Goal: Task Accomplishment & Management: Use online tool/utility

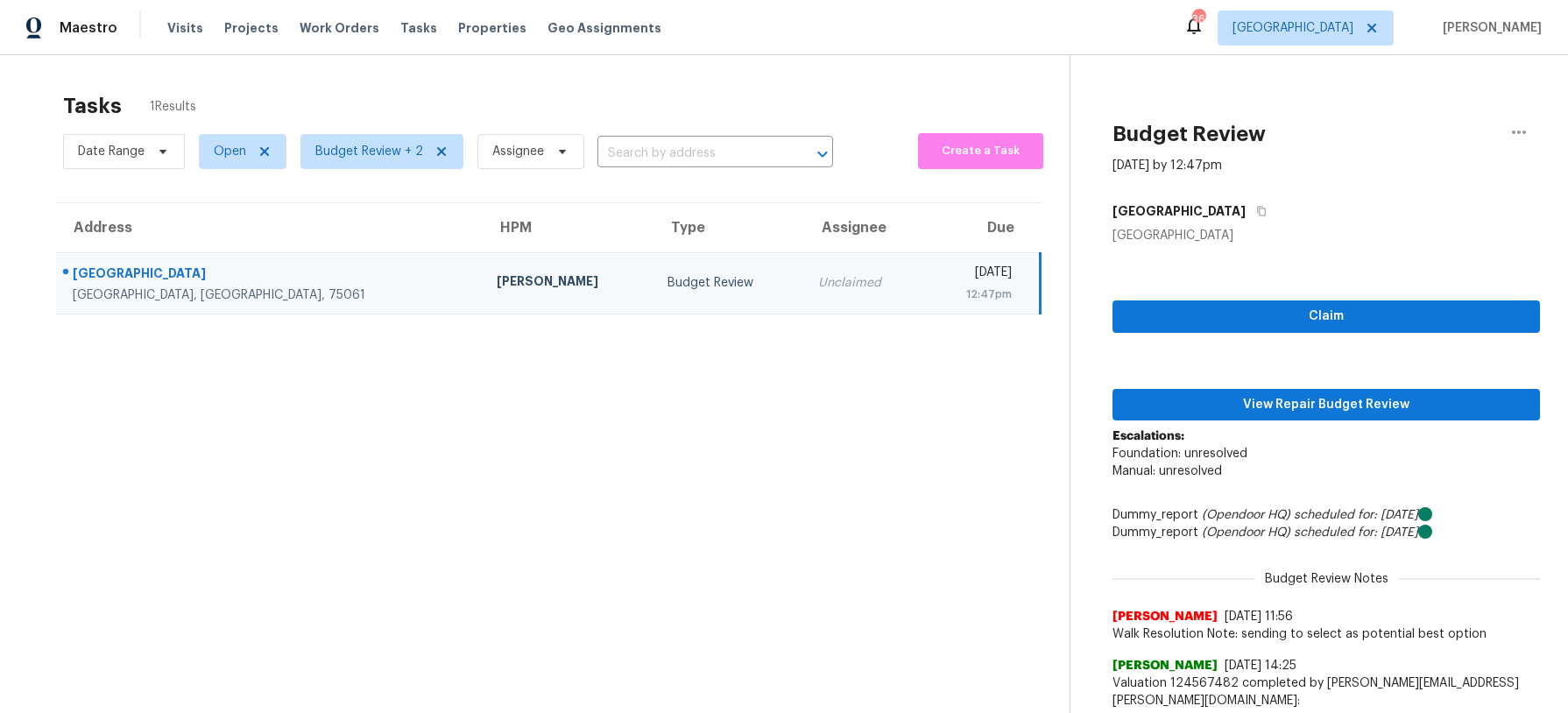
scroll to position [71, 0]
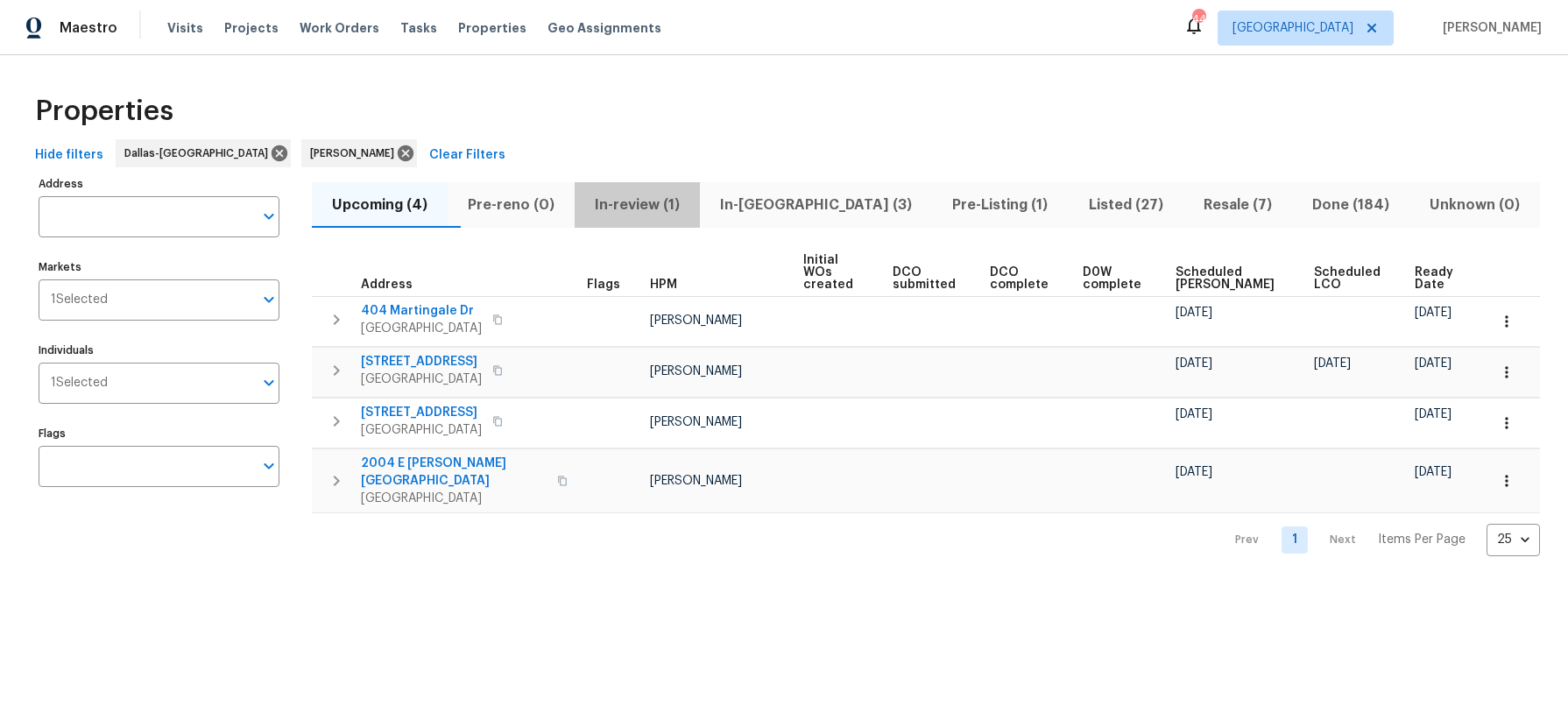
click at [675, 196] on span "In-review (1)" at bounding box center [636, 205] width 104 height 25
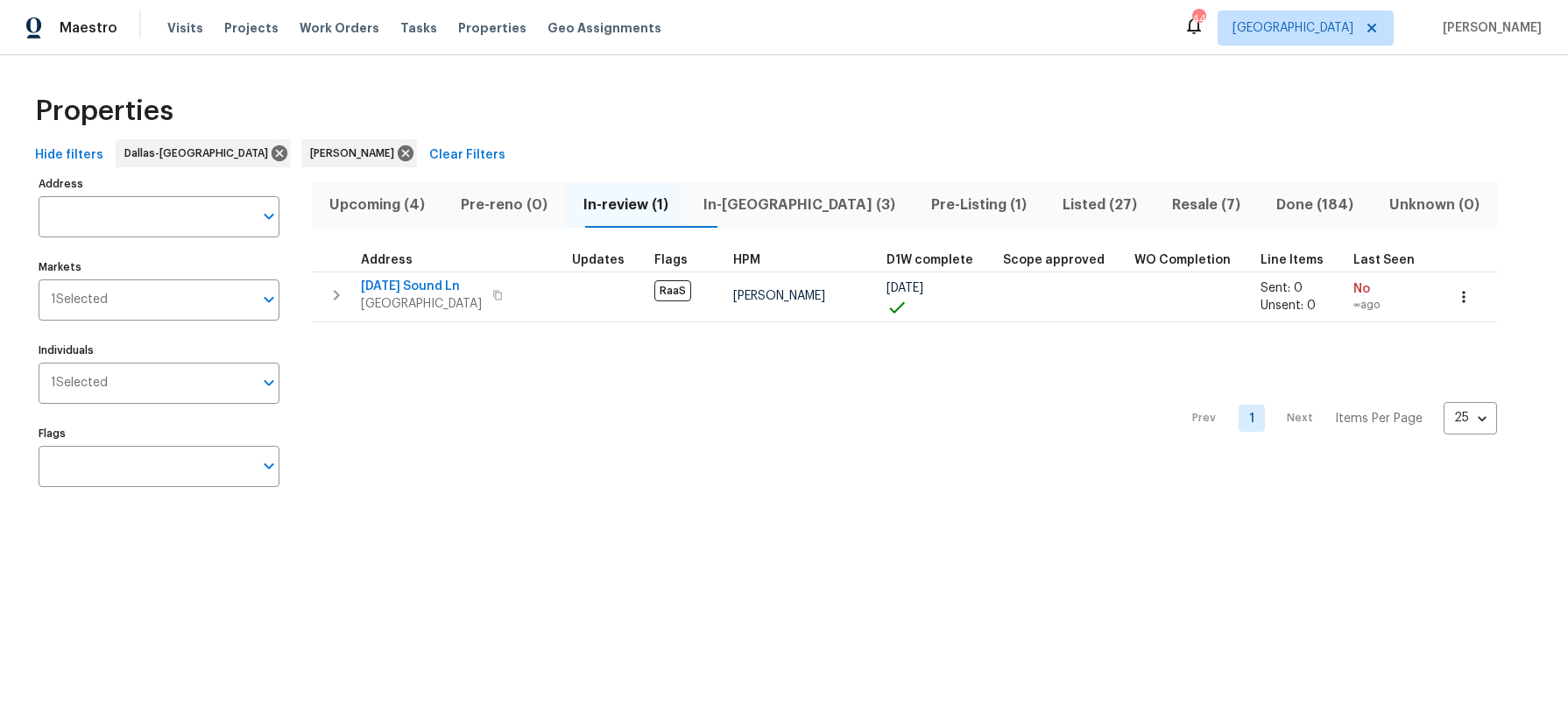
click at [764, 200] on span "In-[GEOGRAPHIC_DATA] (3)" at bounding box center [799, 205] width 207 height 25
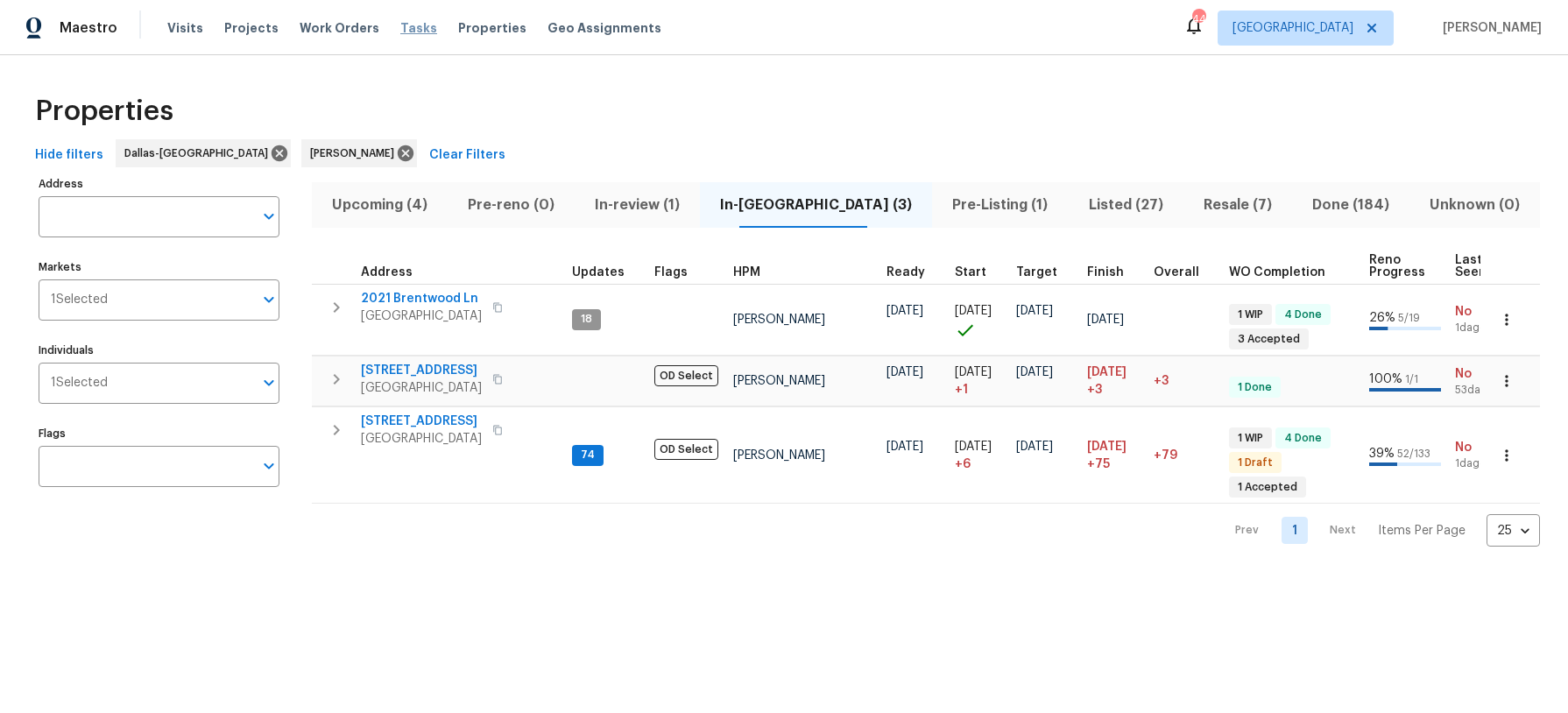
click at [400, 25] on span "Tasks" at bounding box center [418, 28] width 37 height 12
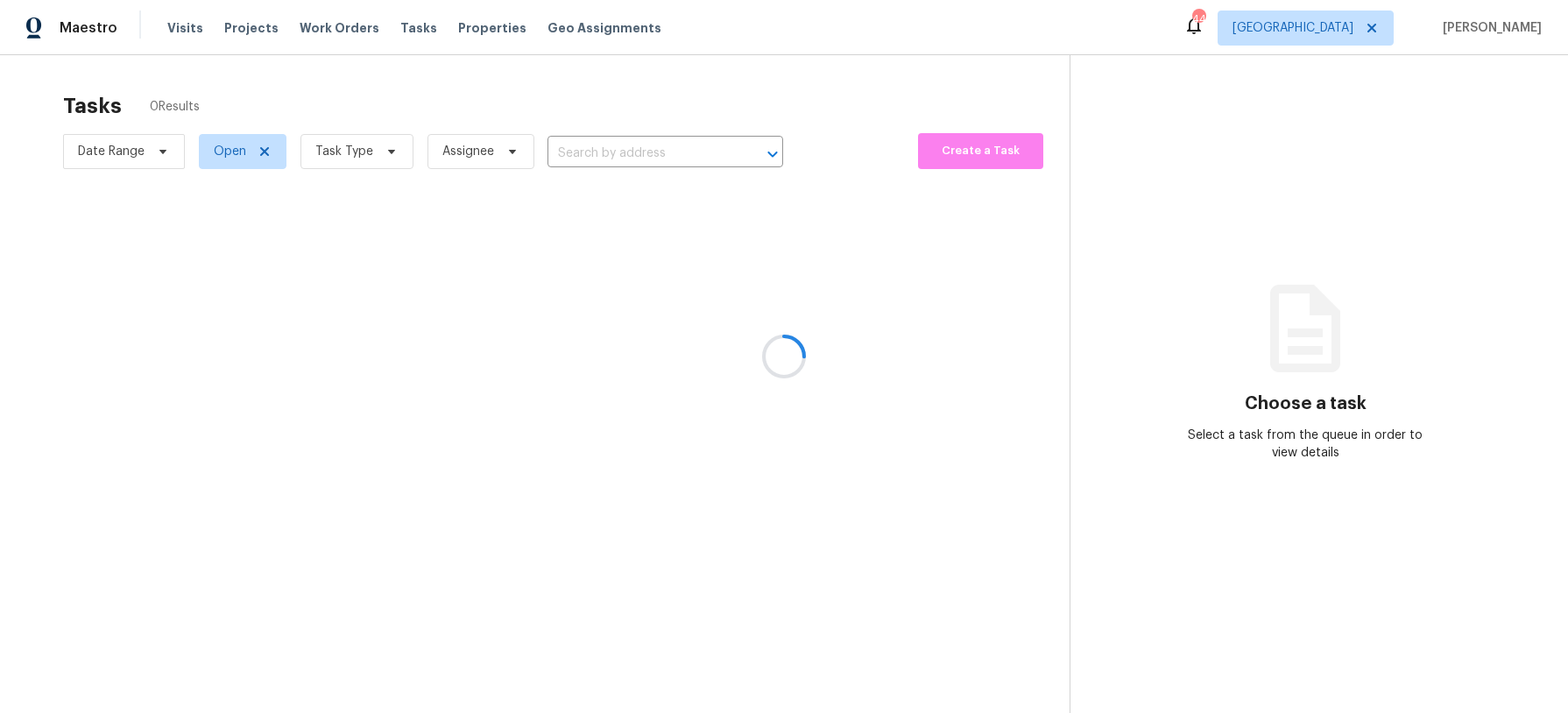
click at [378, 148] on div at bounding box center [784, 356] width 1568 height 713
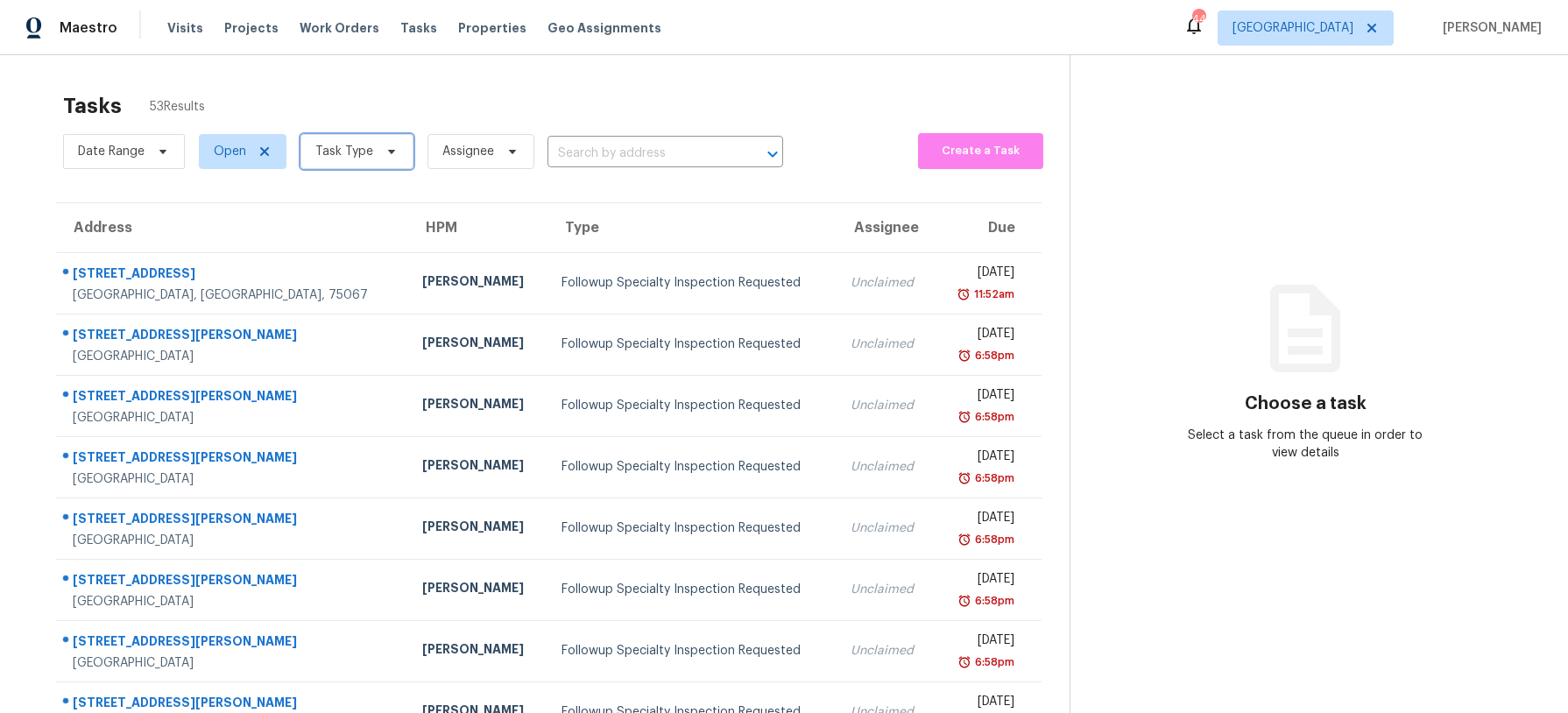
click at [379, 148] on span at bounding box center [389, 152] width 19 height 14
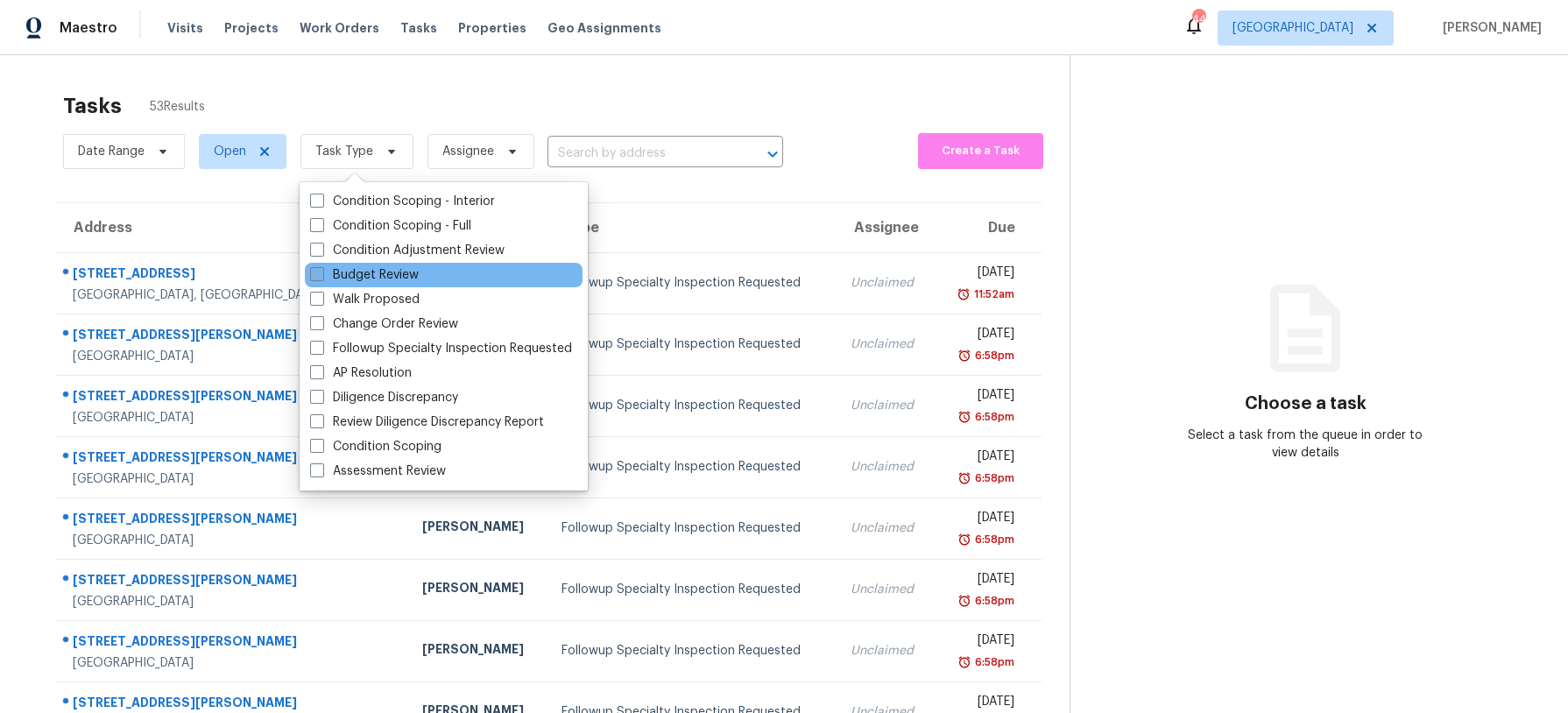
click at [399, 267] on label "Budget Review" at bounding box center [365, 275] width 109 height 17
click at [321, 267] on input "Budget Review" at bounding box center [316, 273] width 11 height 11
checkbox input "true"
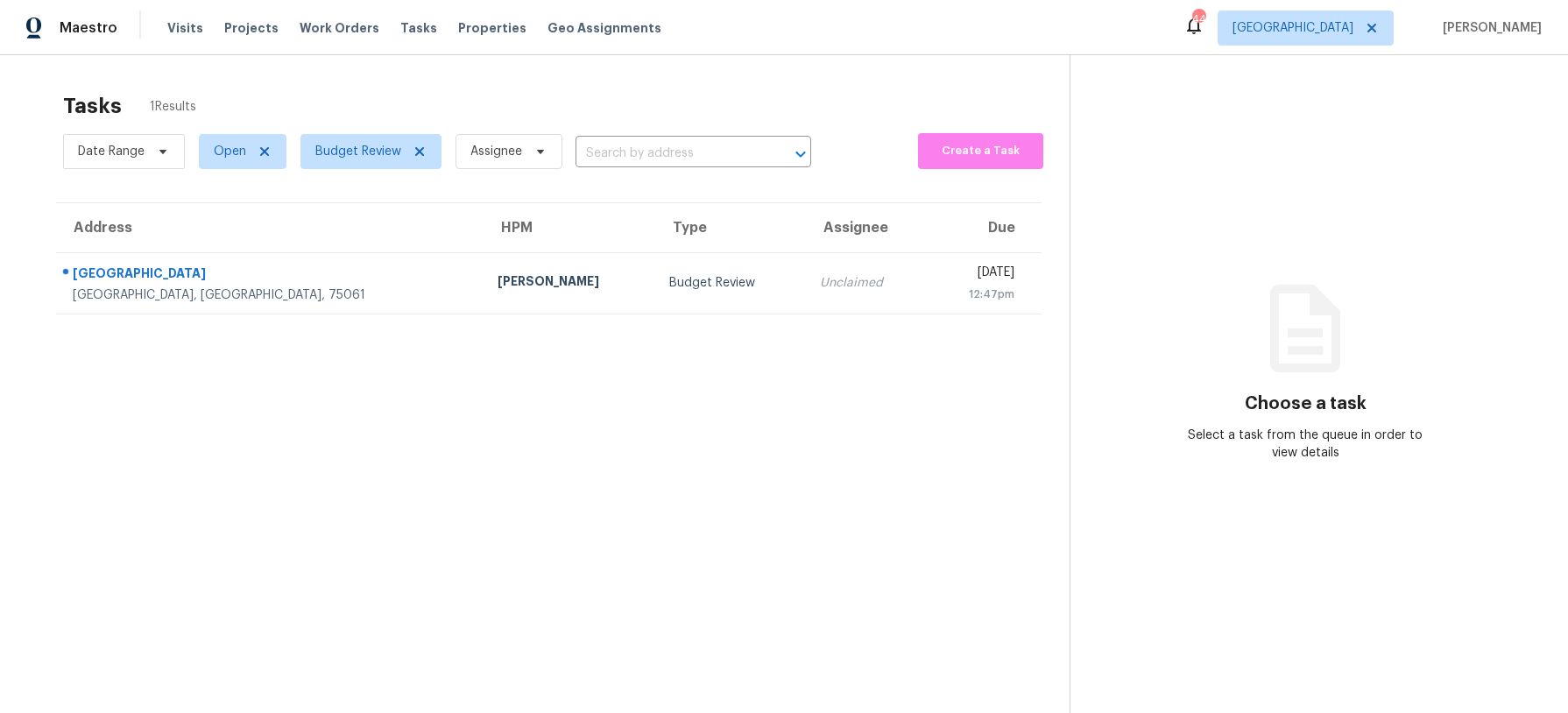
click at [550, 94] on div "Tasks 1 Results" at bounding box center [566, 106] width 1006 height 46
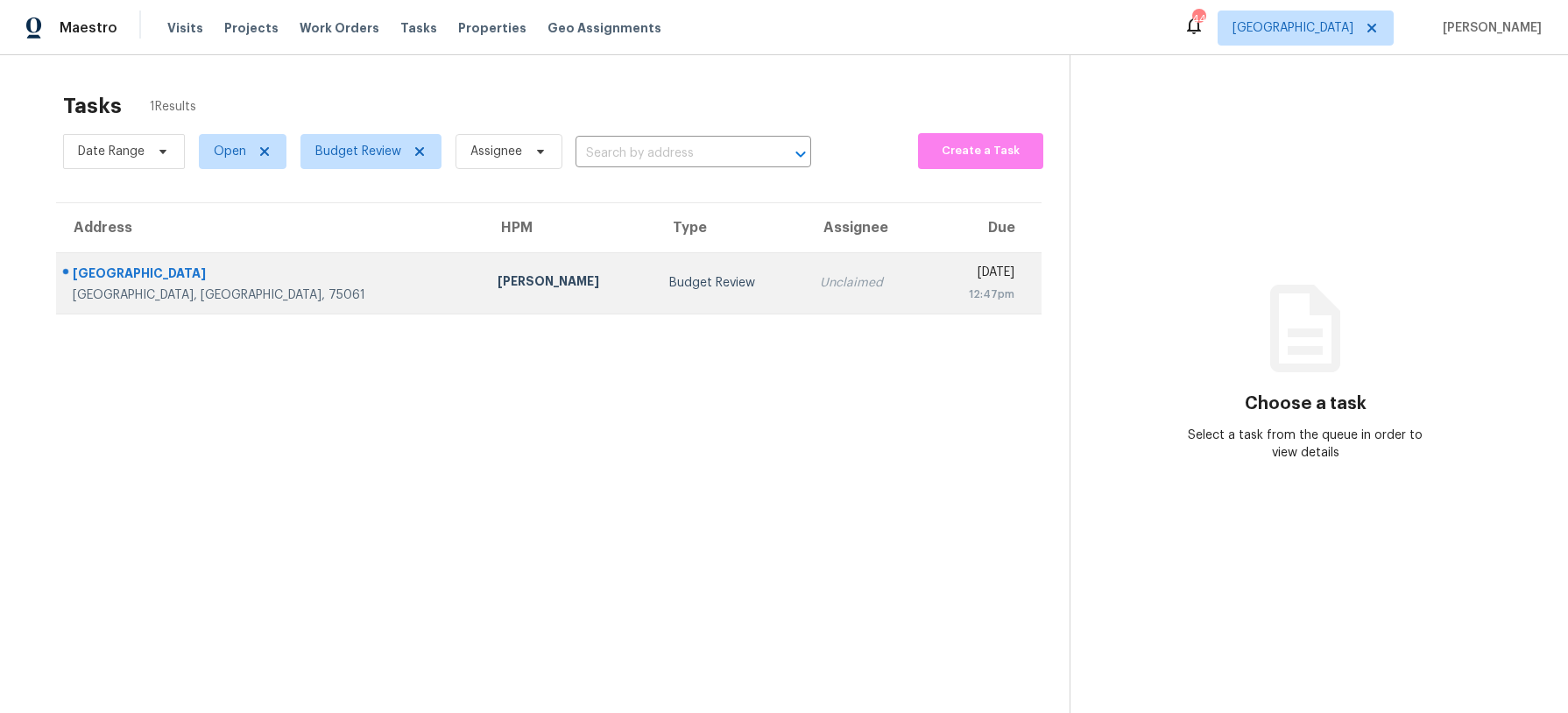
click at [669, 275] on div "Budget Review" at bounding box center [730, 283] width 123 height 17
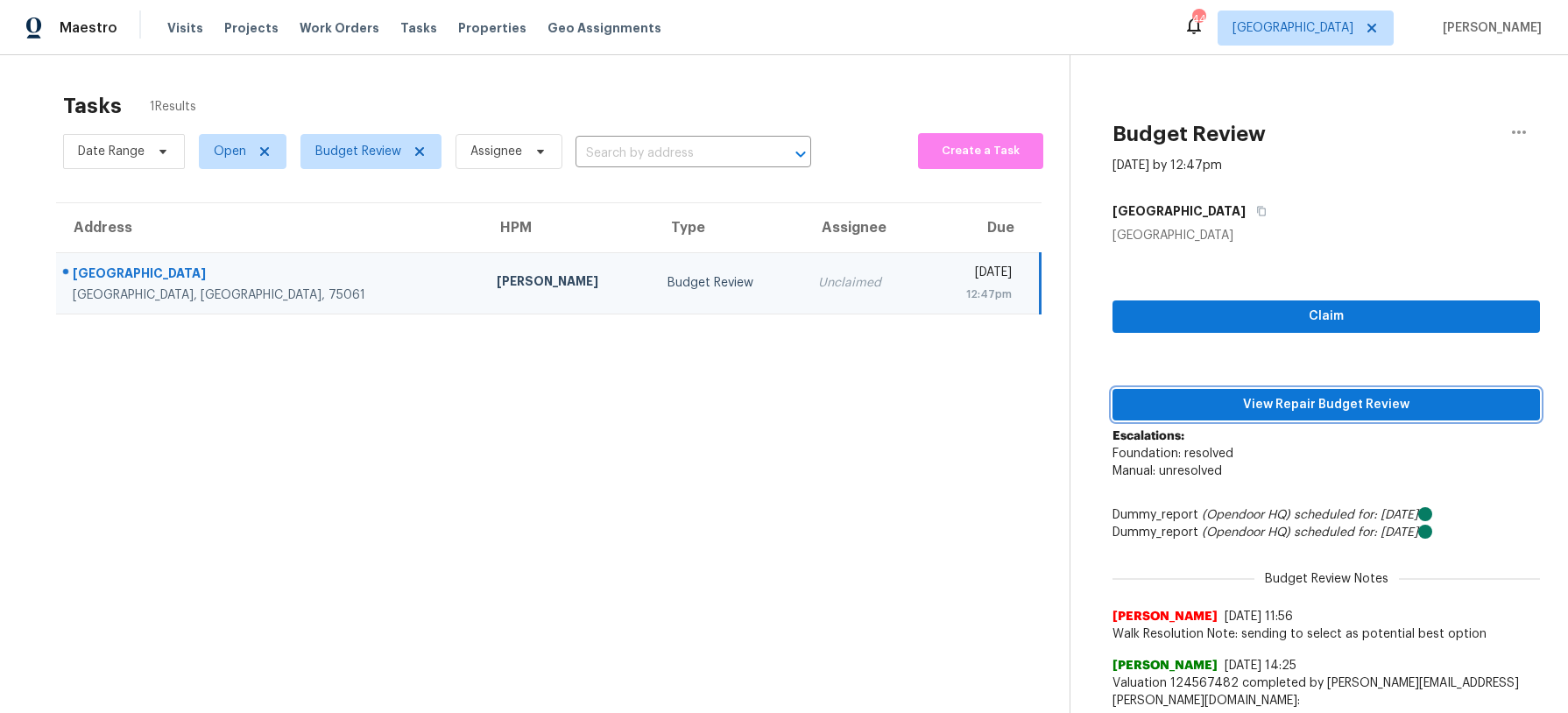
click at [1272, 402] on span "View Repair Budget Review" at bounding box center [1325, 405] width 399 height 22
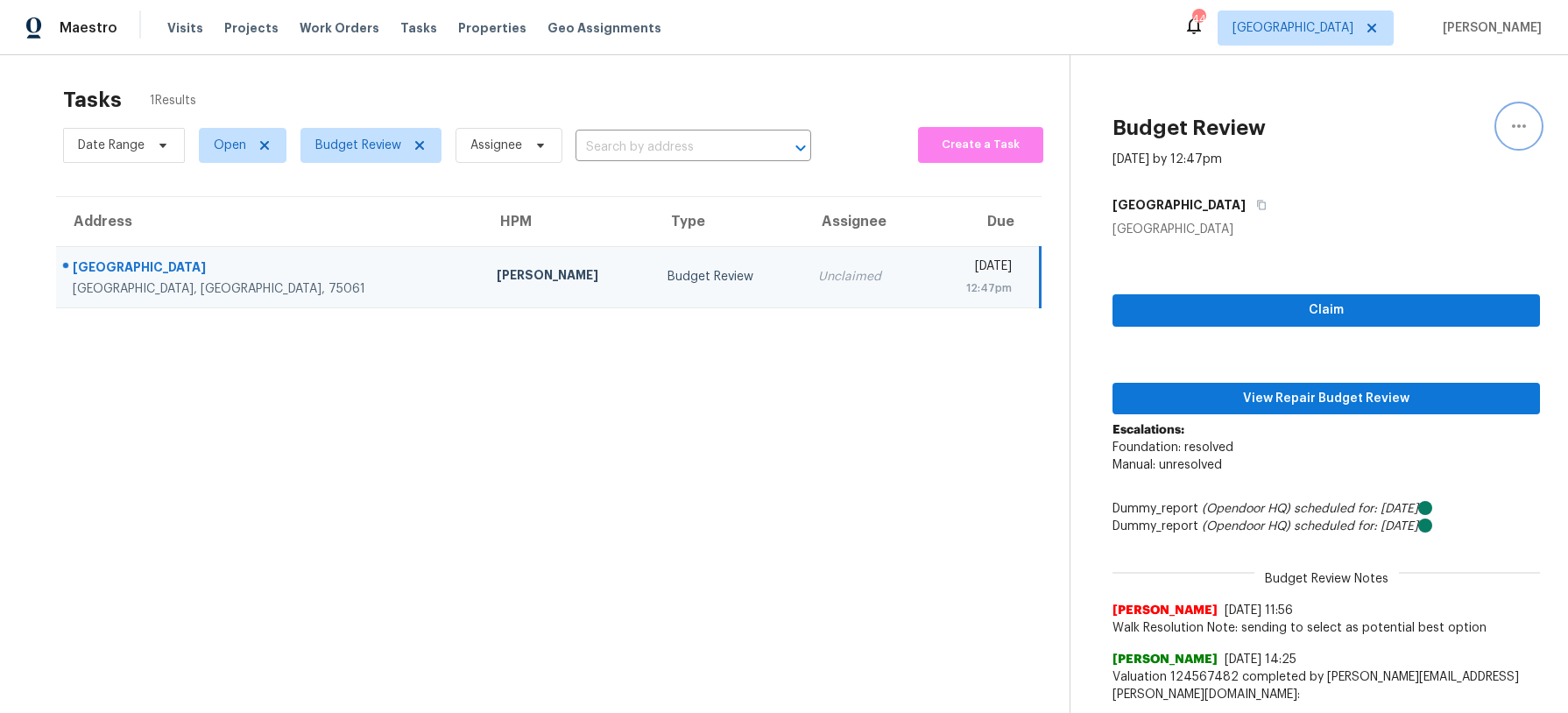
scroll to position [3, 0]
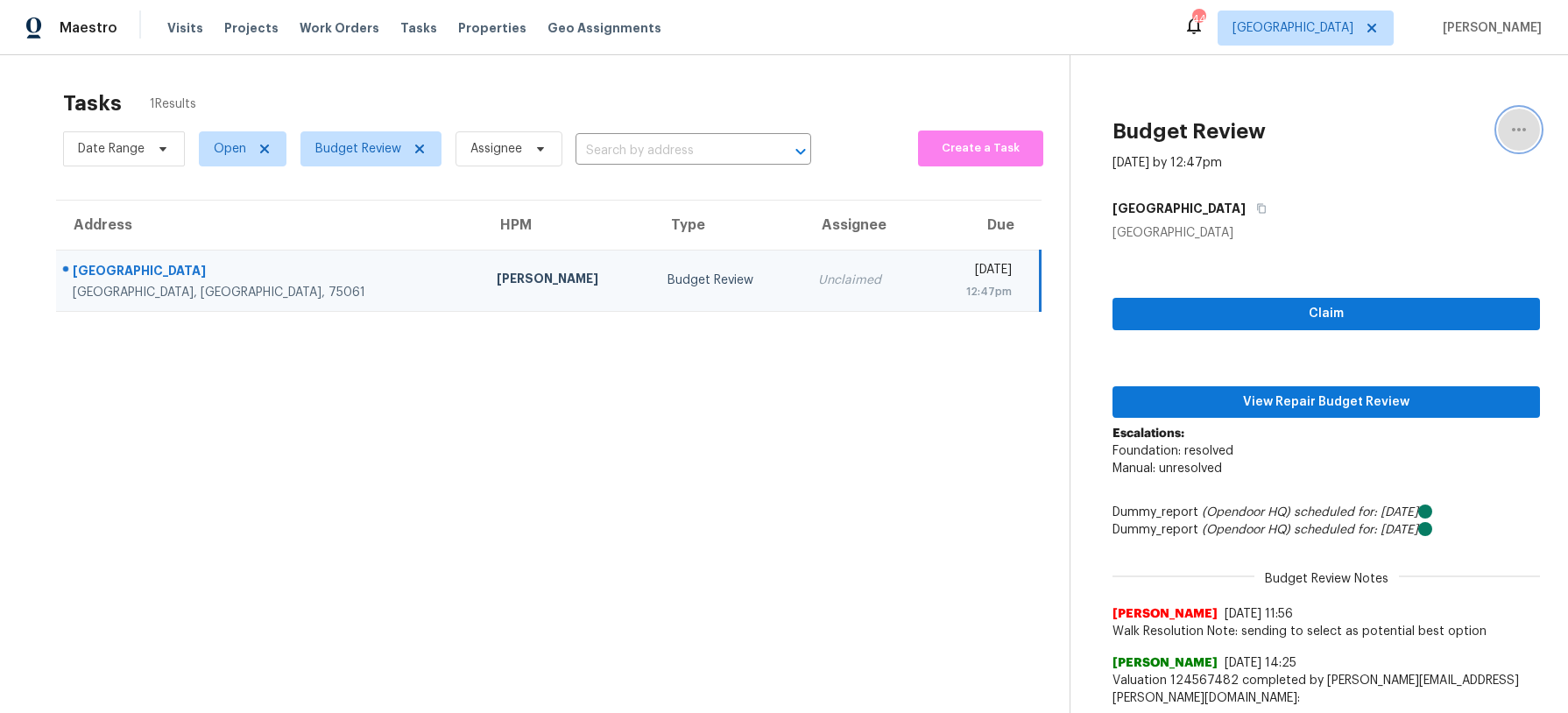
click at [1510, 125] on icon "button" at bounding box center [1518, 130] width 21 height 21
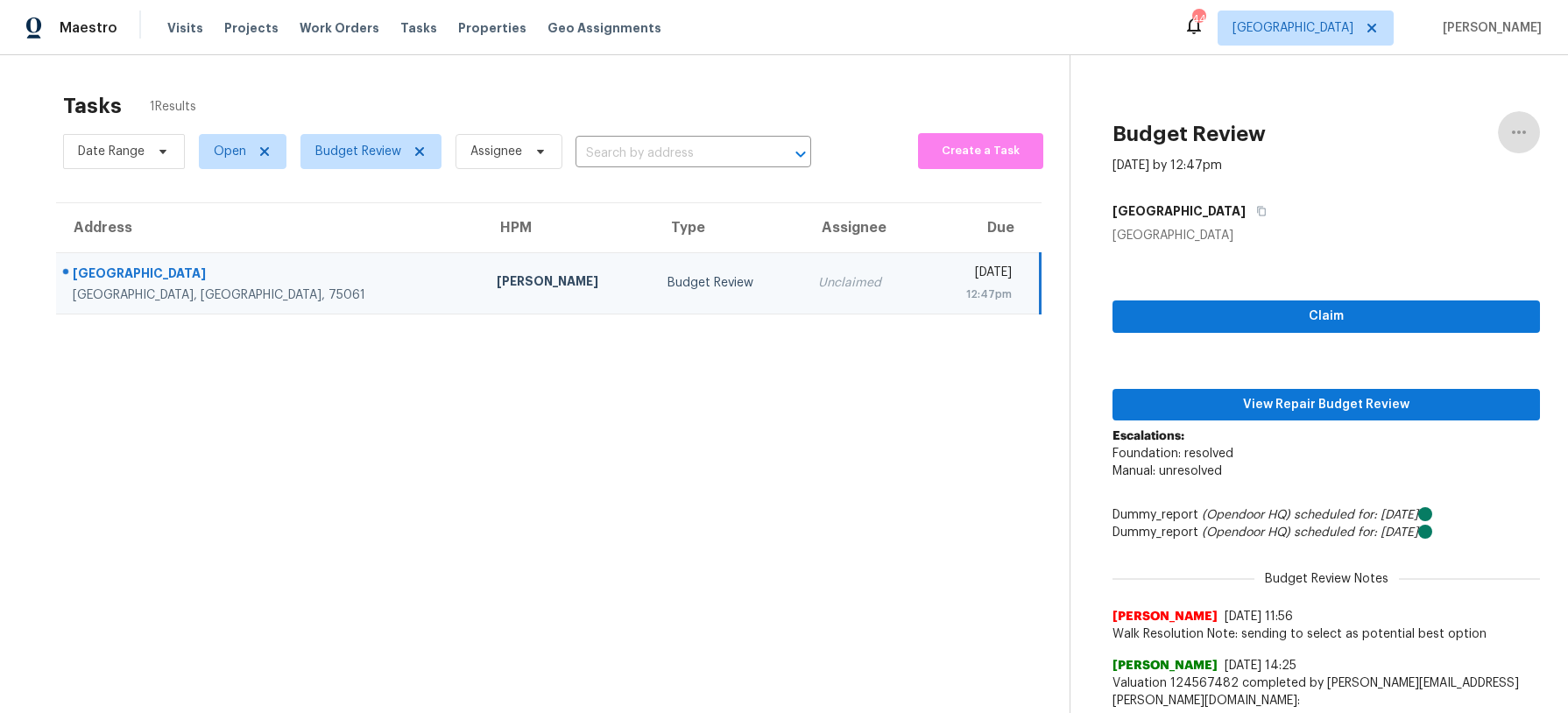
scroll to position [7, 0]
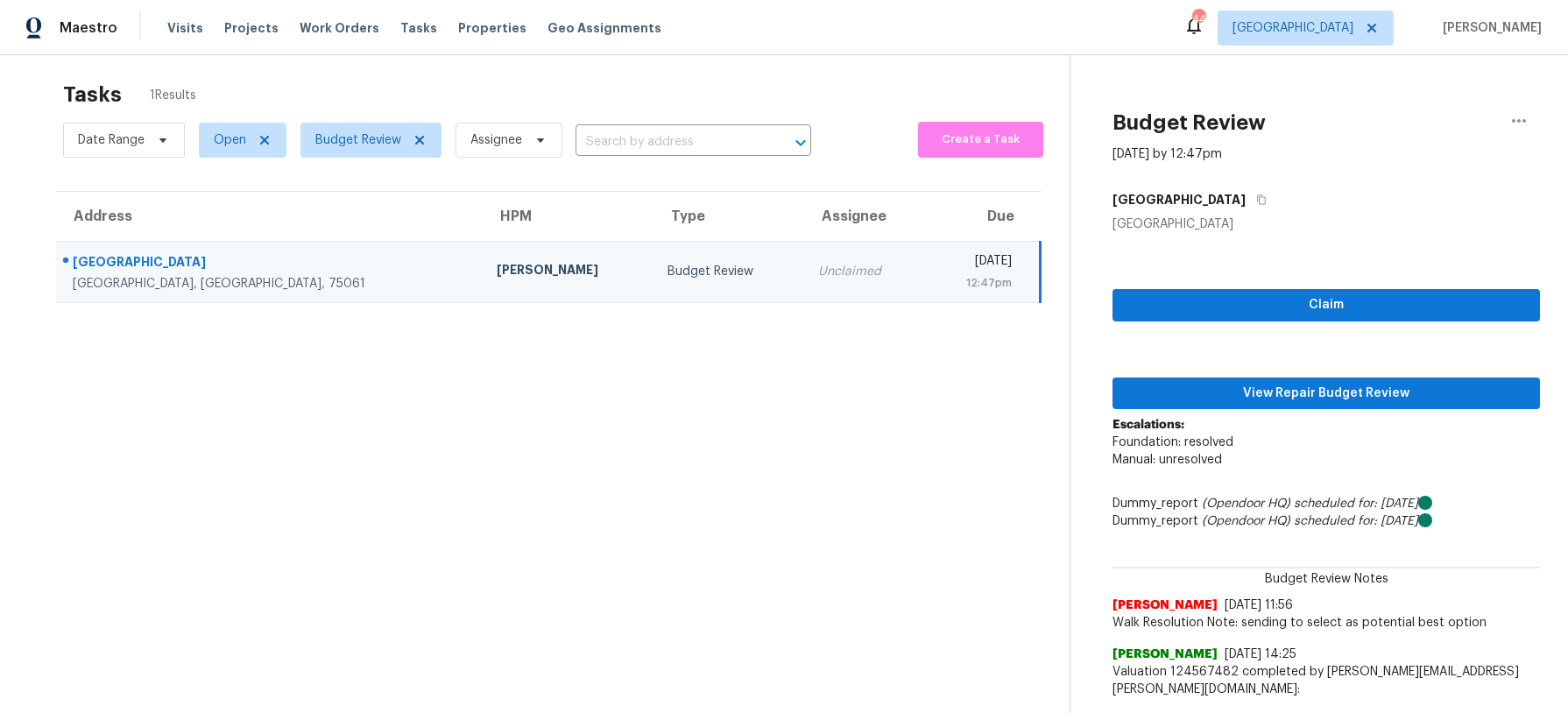
click at [818, 268] on div "Unclaimed" at bounding box center [864, 272] width 92 height 17
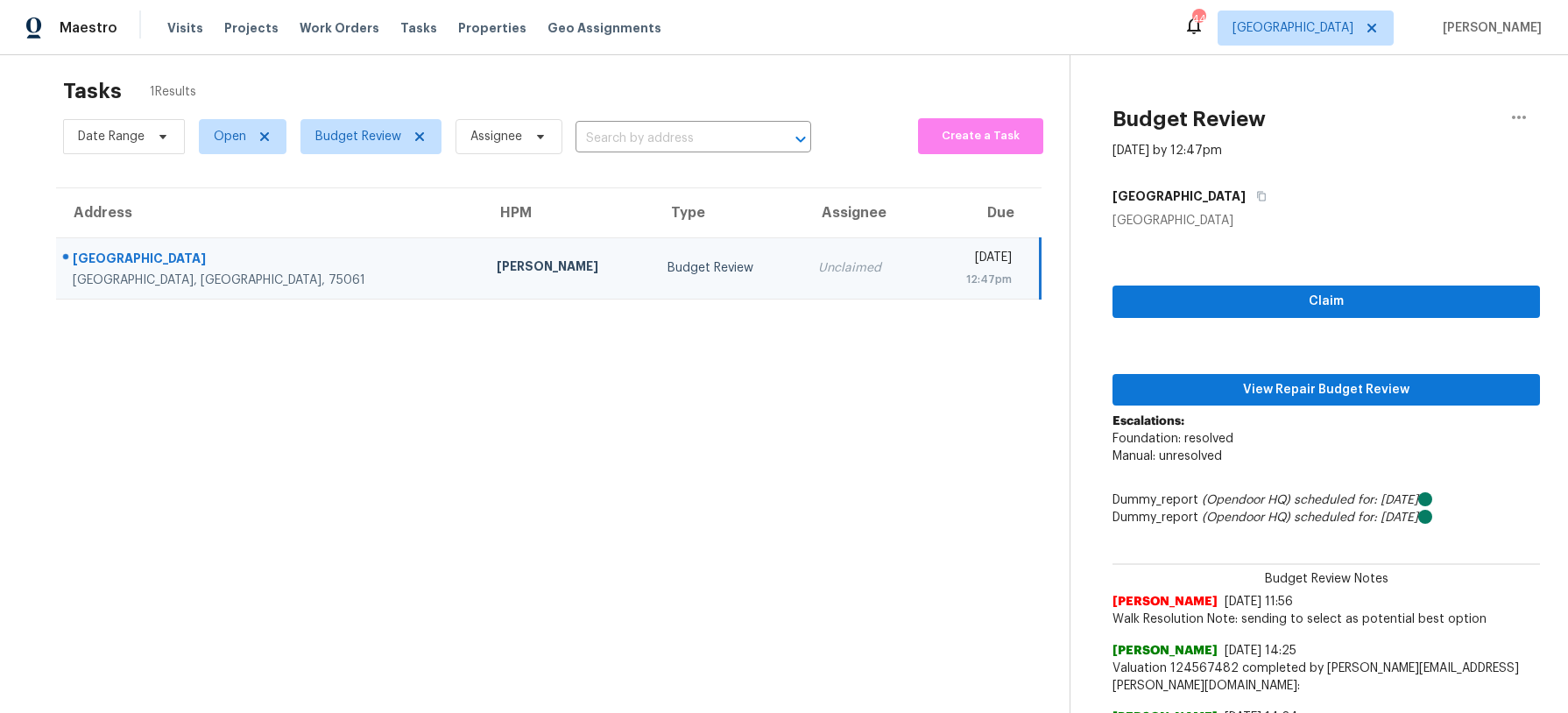
click at [811, 376] on section "Tasks 1 Results Date Range Open Budget Review Assignee ​ Create a Task Address …" at bounding box center [548, 621] width 1041 height 1105
click at [385, 139] on span "Budget Review" at bounding box center [358, 136] width 86 height 17
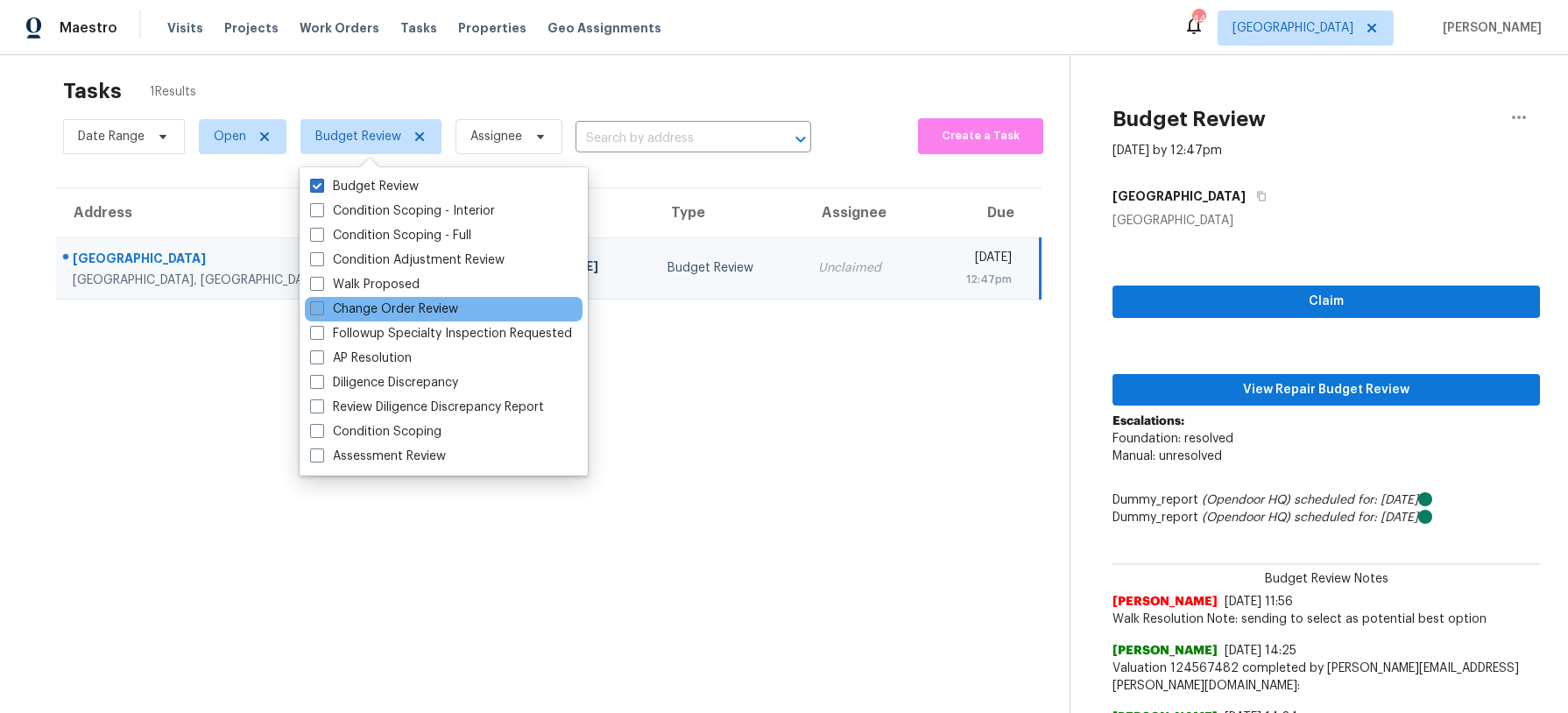
click at [386, 310] on label "Change Order Review" at bounding box center [384, 309] width 148 height 17
click at [321, 310] on input "Change Order Review" at bounding box center [316, 306] width 11 height 11
checkbox input "true"
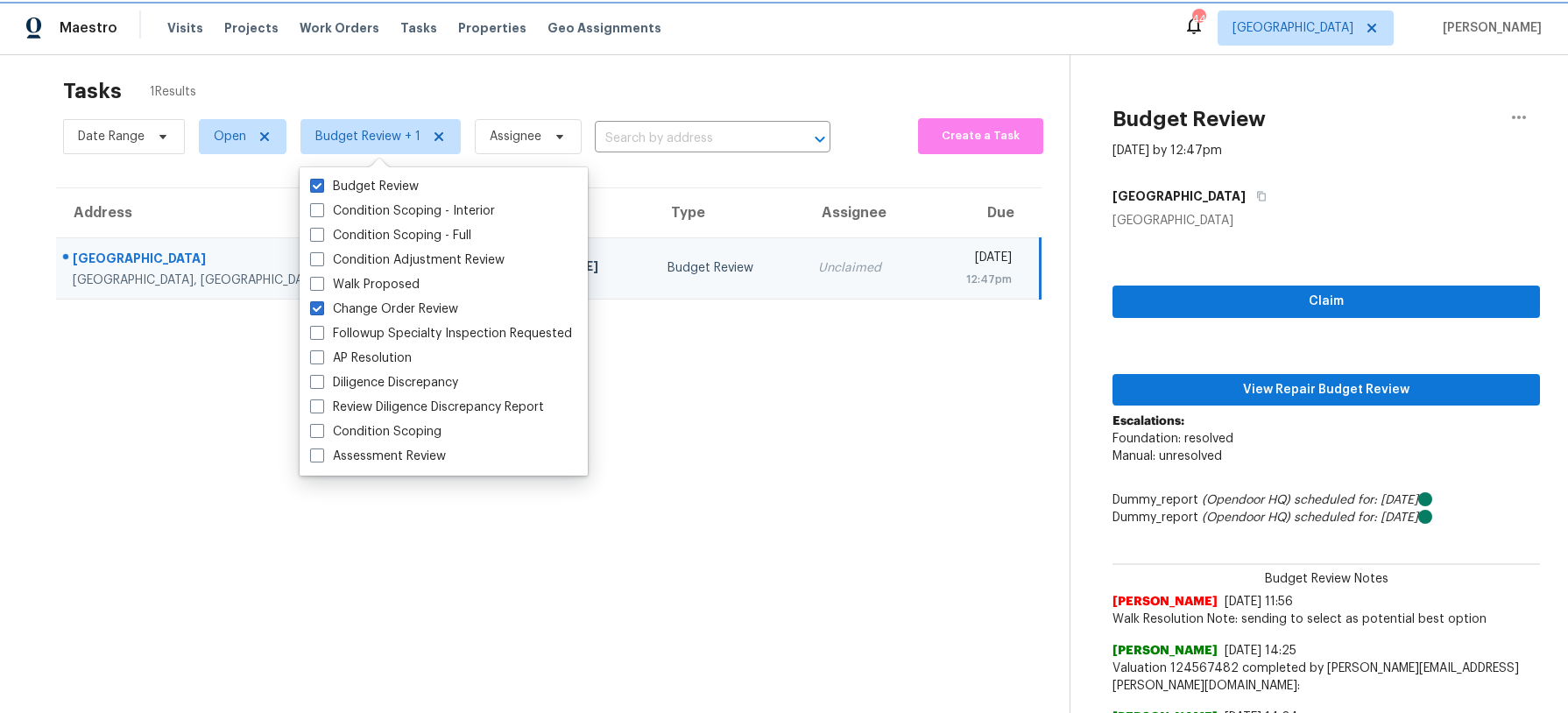
click at [391, 129] on span "Budget Review + 1" at bounding box center [368, 136] width 105 height 17
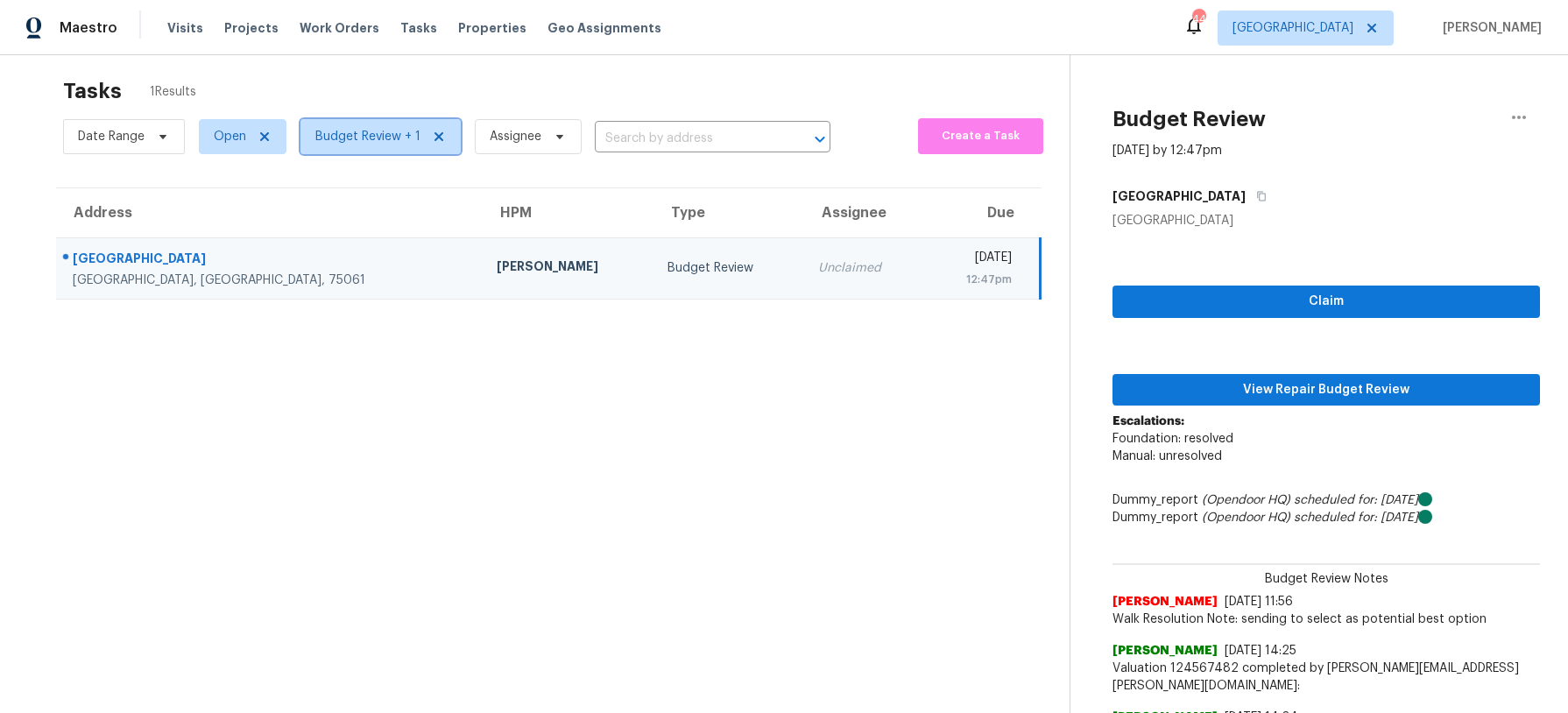
click at [397, 126] on span "Budget Review + 1" at bounding box center [380, 136] width 160 height 35
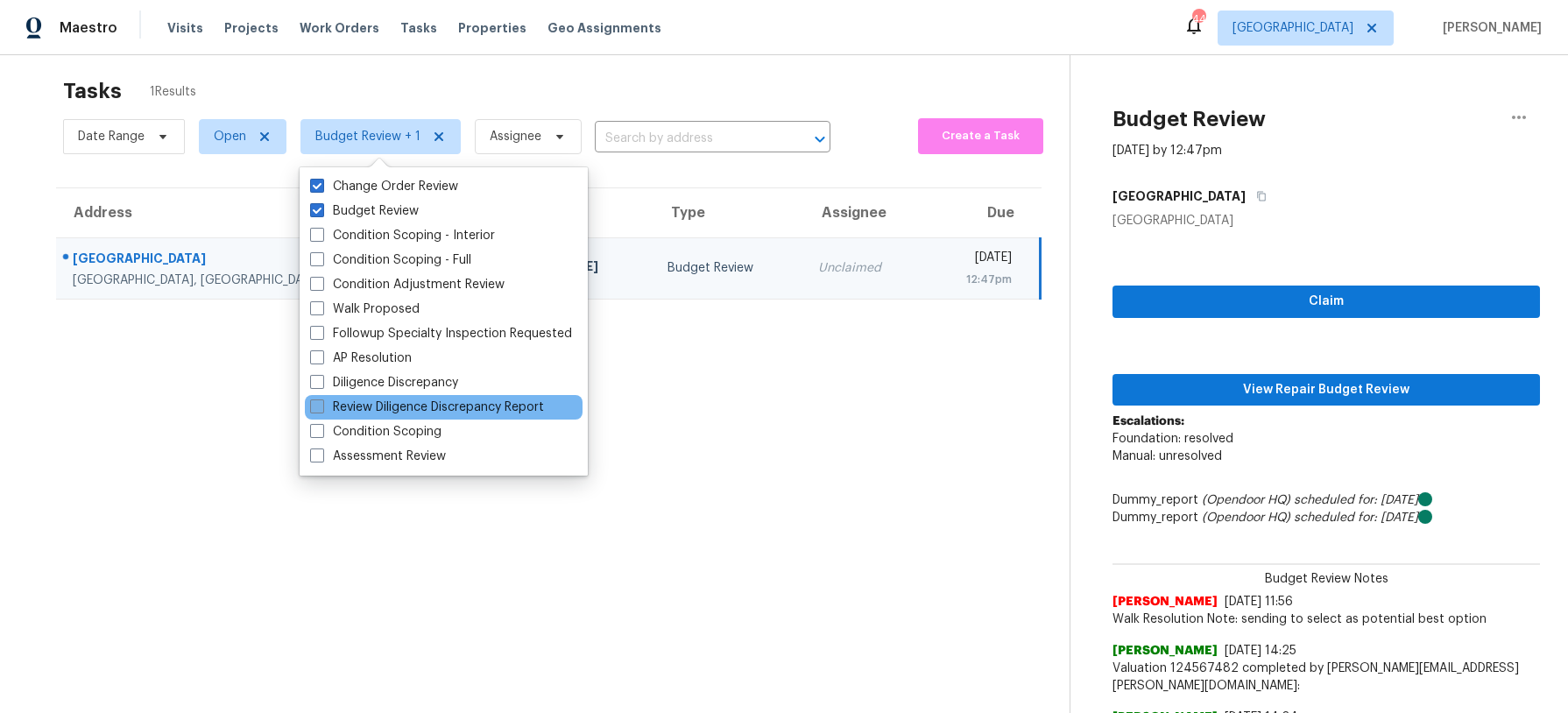
click at [395, 405] on label "Review Diligence Discrepancy Report" at bounding box center [428, 407] width 234 height 17
click at [321, 405] on input "Review Diligence Discrepancy Report" at bounding box center [316, 404] width 11 height 11
checkbox input "true"
click at [187, 362] on section "Tasks 1 Results Date Range Open Budget Review + 2 Assignee ​ Create a Task Addr…" at bounding box center [548, 621] width 1041 height 1105
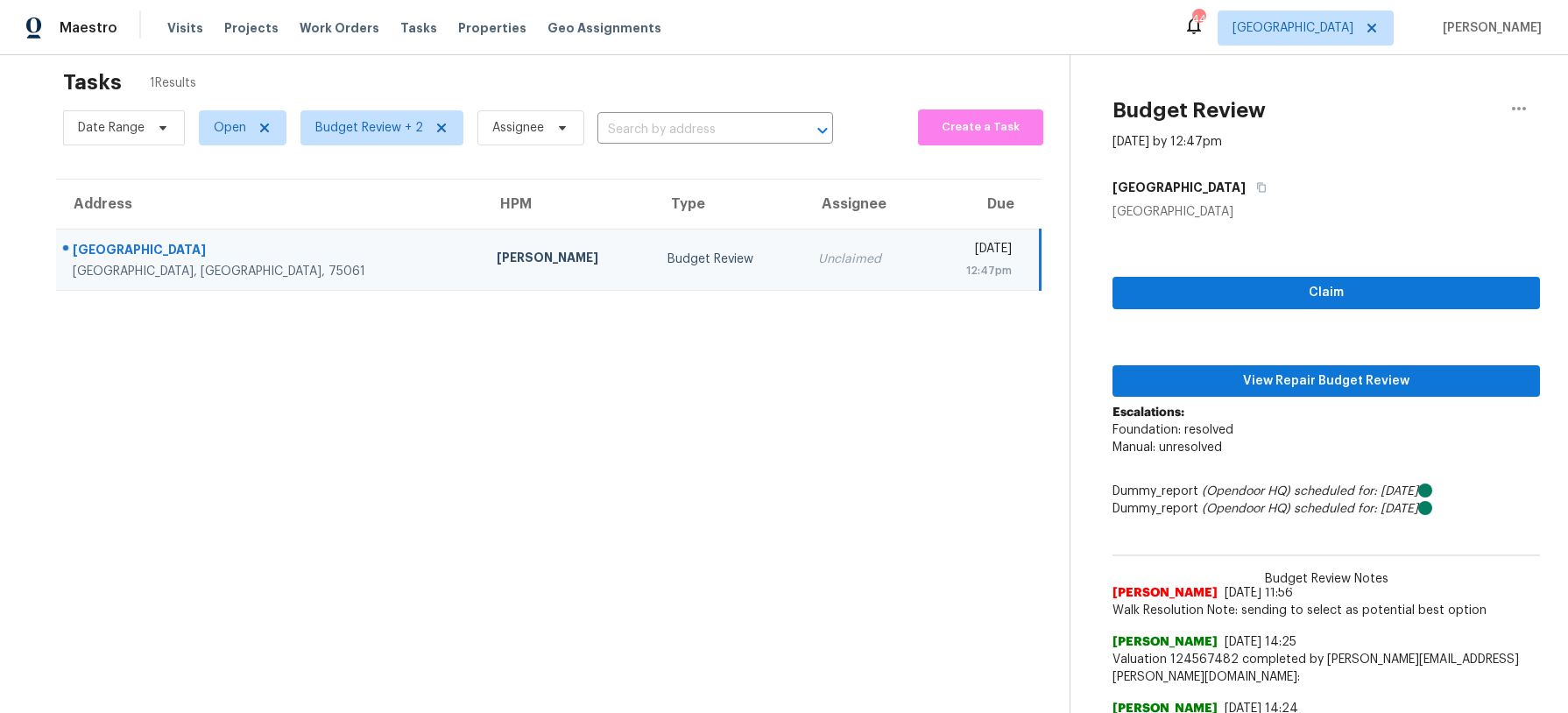
scroll to position [31, 0]
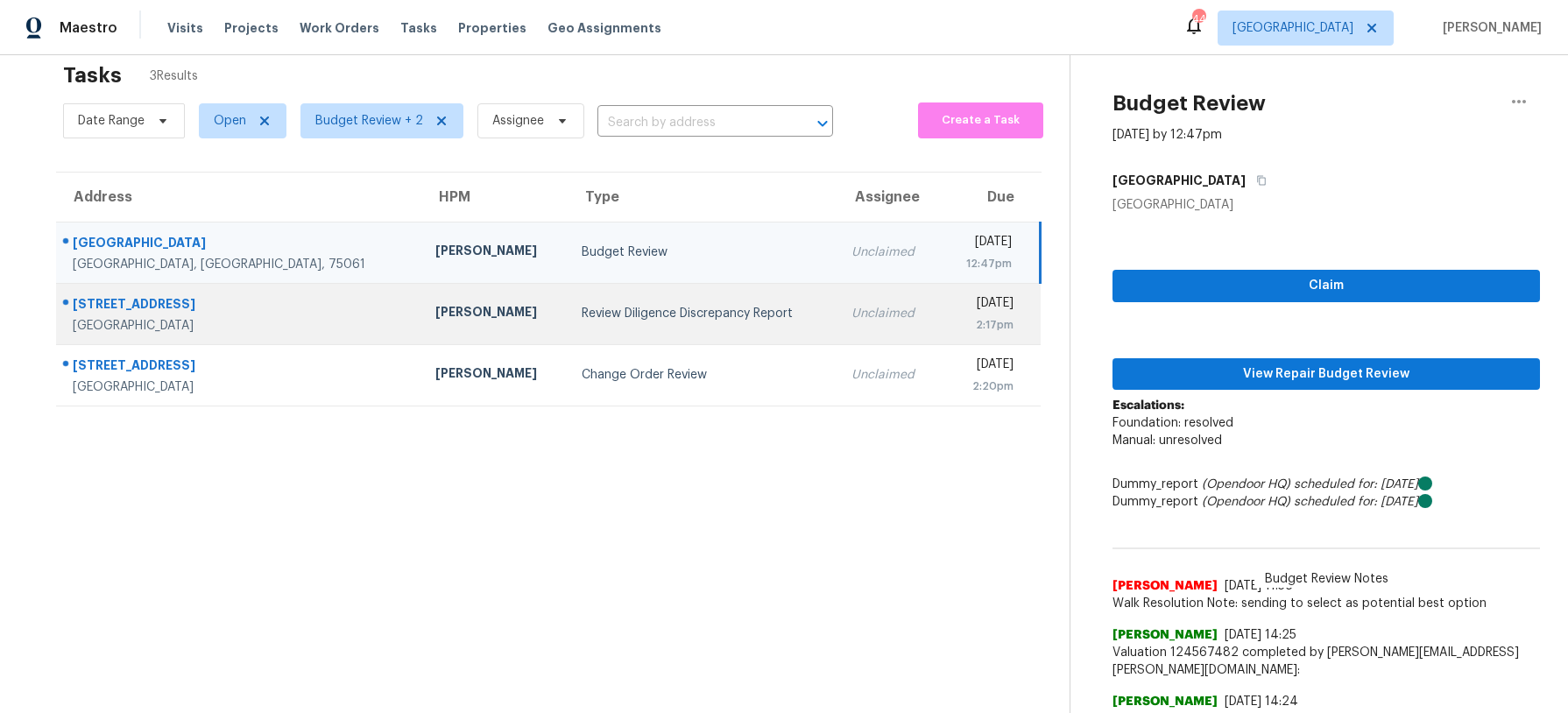
click at [646, 318] on div "Review Diligence Discrepancy Report" at bounding box center [703, 314] width 242 height 17
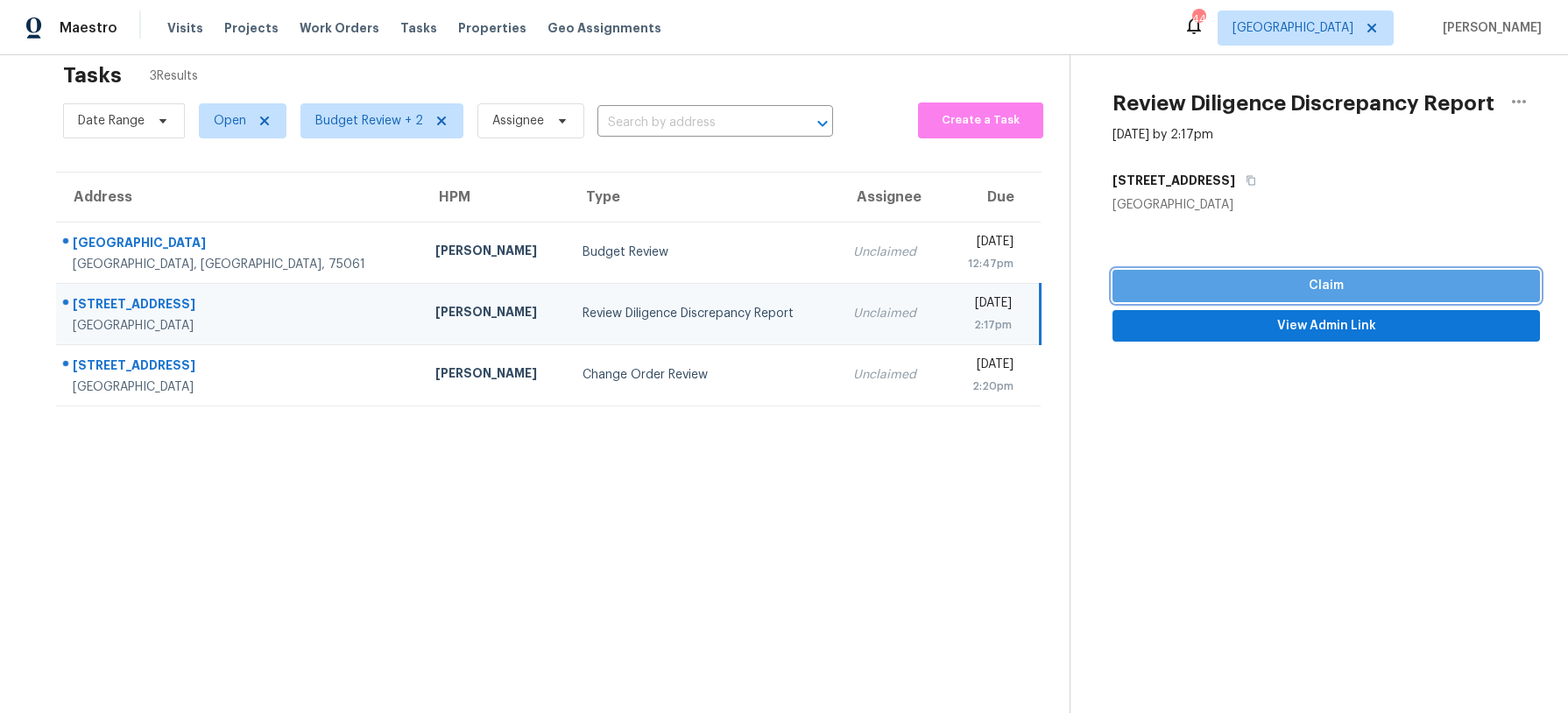
click at [1254, 289] on span "Claim" at bounding box center [1325, 286] width 399 height 22
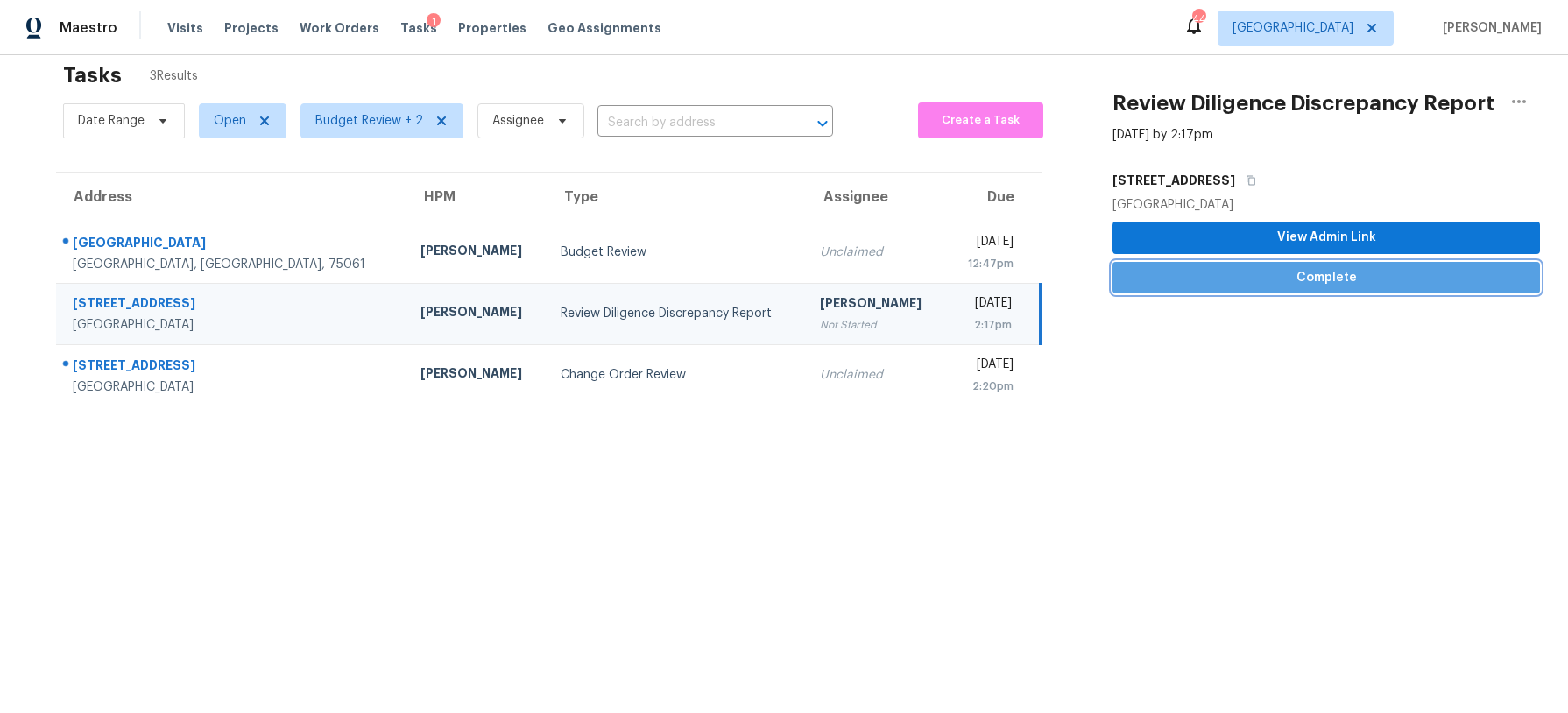
click at [1256, 279] on span "Complete" at bounding box center [1325, 277] width 399 height 22
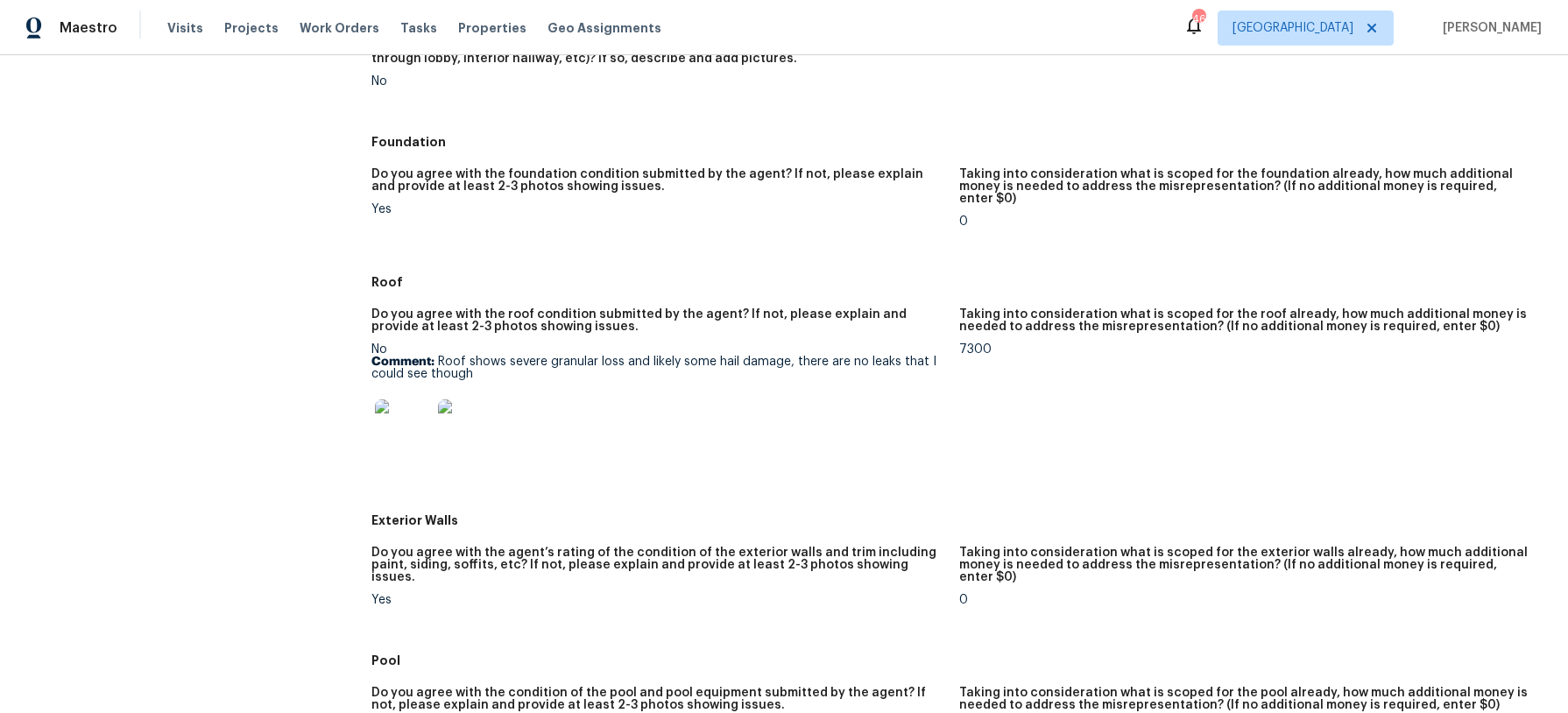
scroll to position [425, 0]
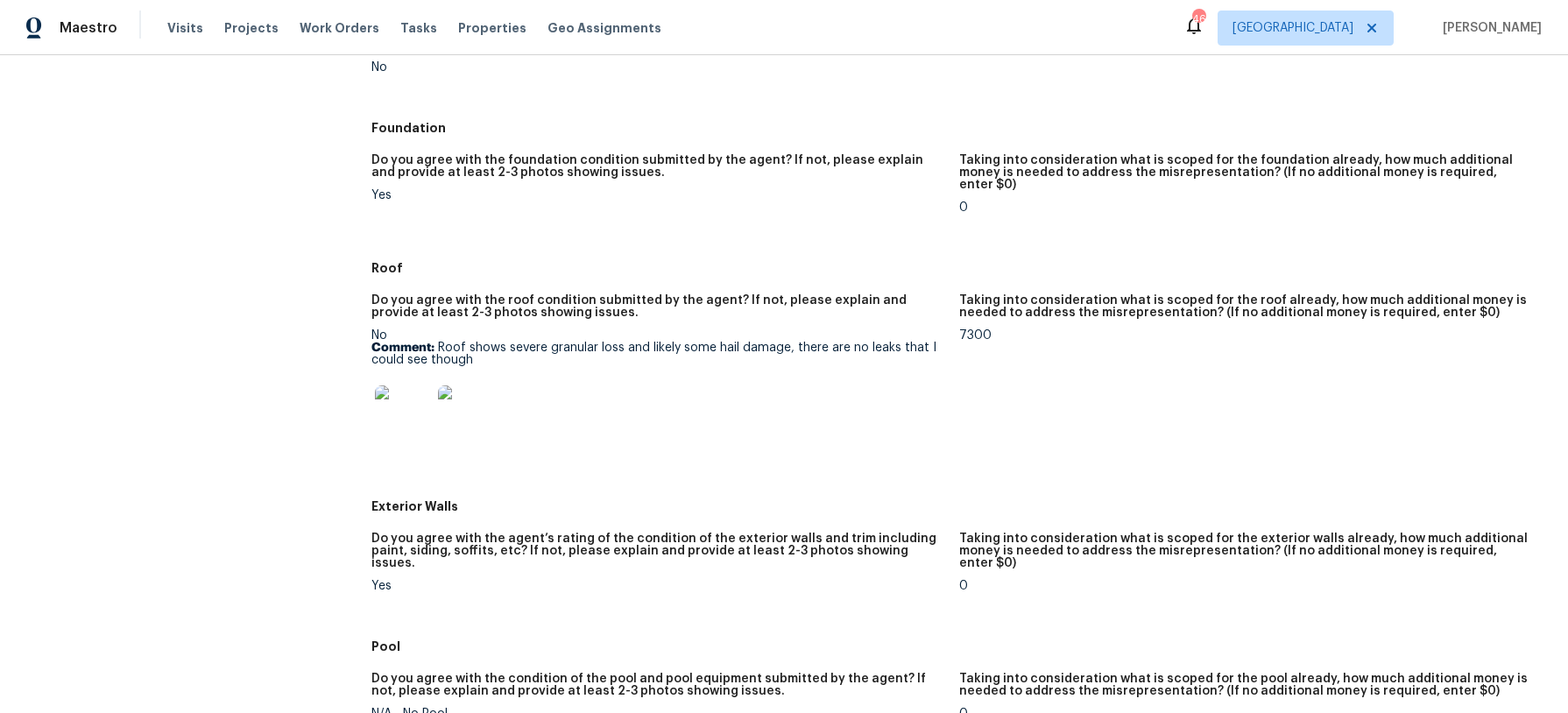
click at [394, 386] on img at bounding box center [403, 414] width 56 height 56
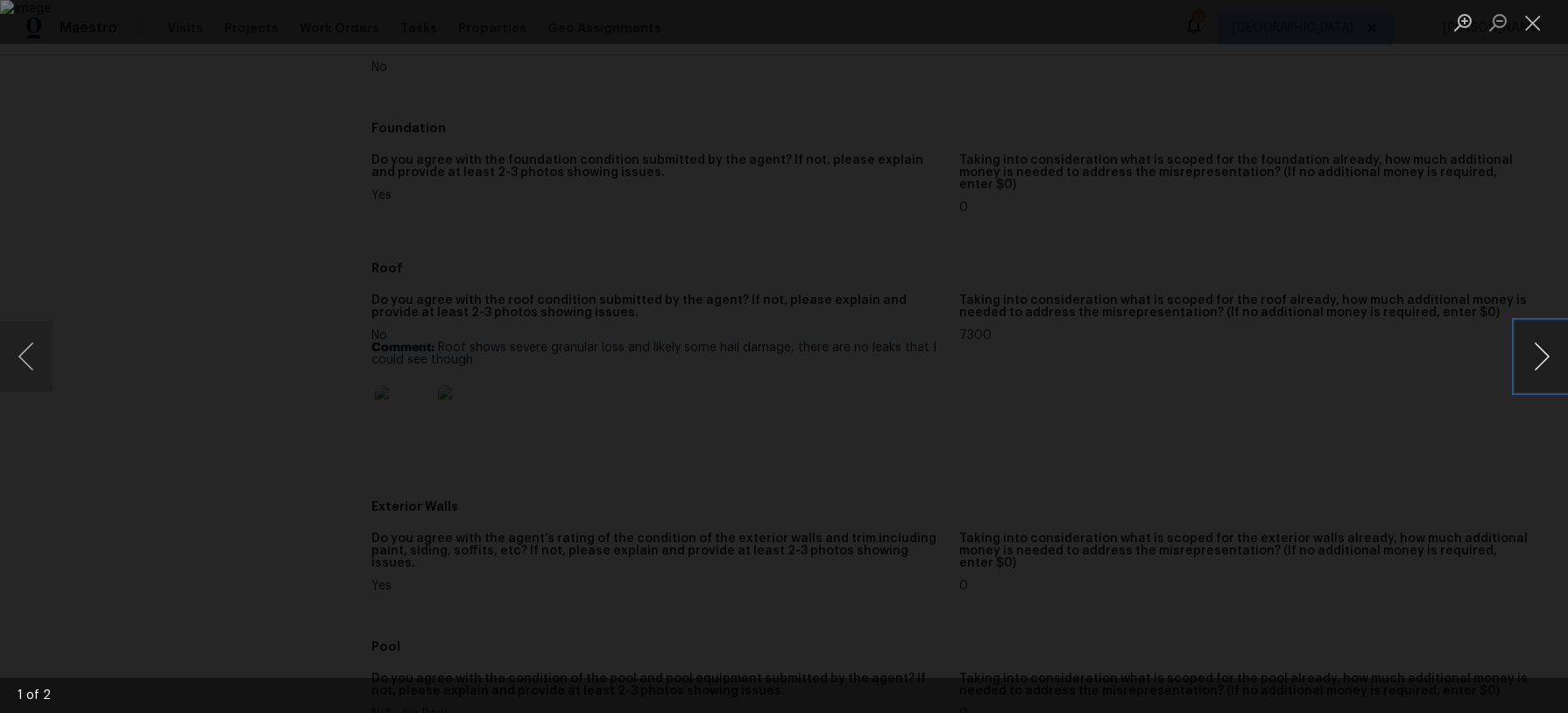
click at [1546, 360] on button "Next image" at bounding box center [1541, 356] width 52 height 71
click at [1538, 27] on button "Close lightbox" at bounding box center [1533, 22] width 35 height 31
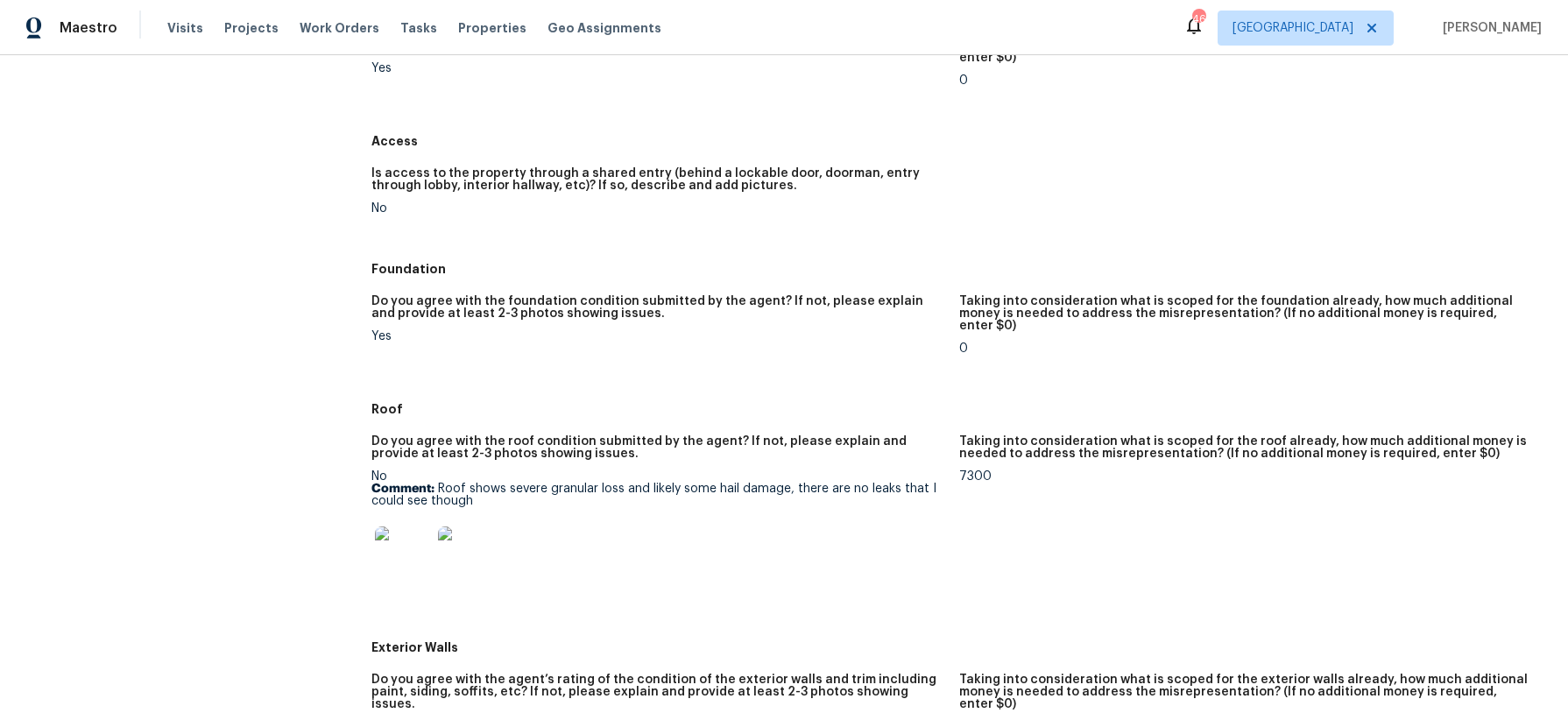
scroll to position [283, 0]
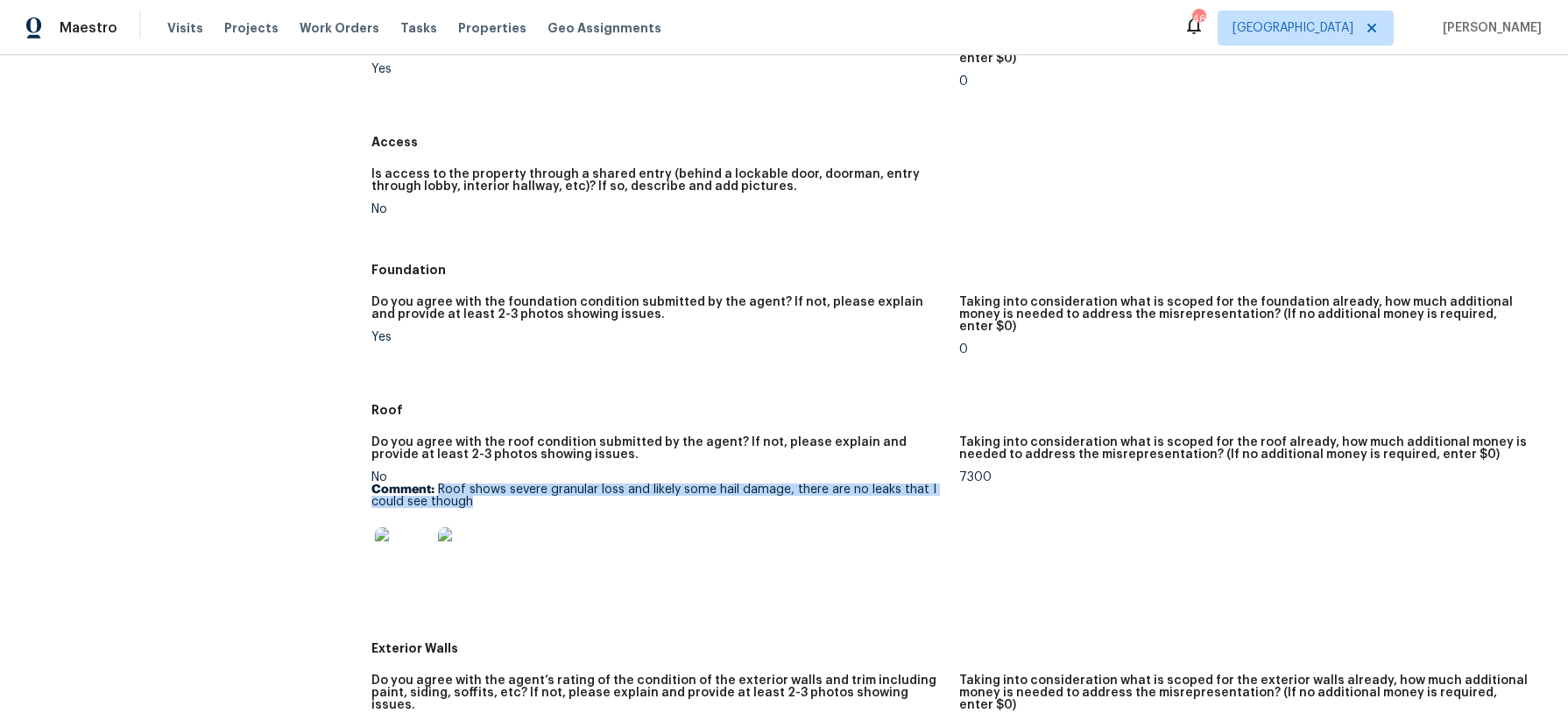
drag, startPoint x: 438, startPoint y: 464, endPoint x: 472, endPoint y: 478, distance: 36.8
click at [472, 484] on p "Comment: Roof shows severe granular loss and likely some hail damage, there are…" at bounding box center [658, 497] width 573 height 25
copy p "Roof shows severe granular loss and likely some hail damage, there are no leaks…"
click at [396, 538] on img at bounding box center [403, 556] width 56 height 56
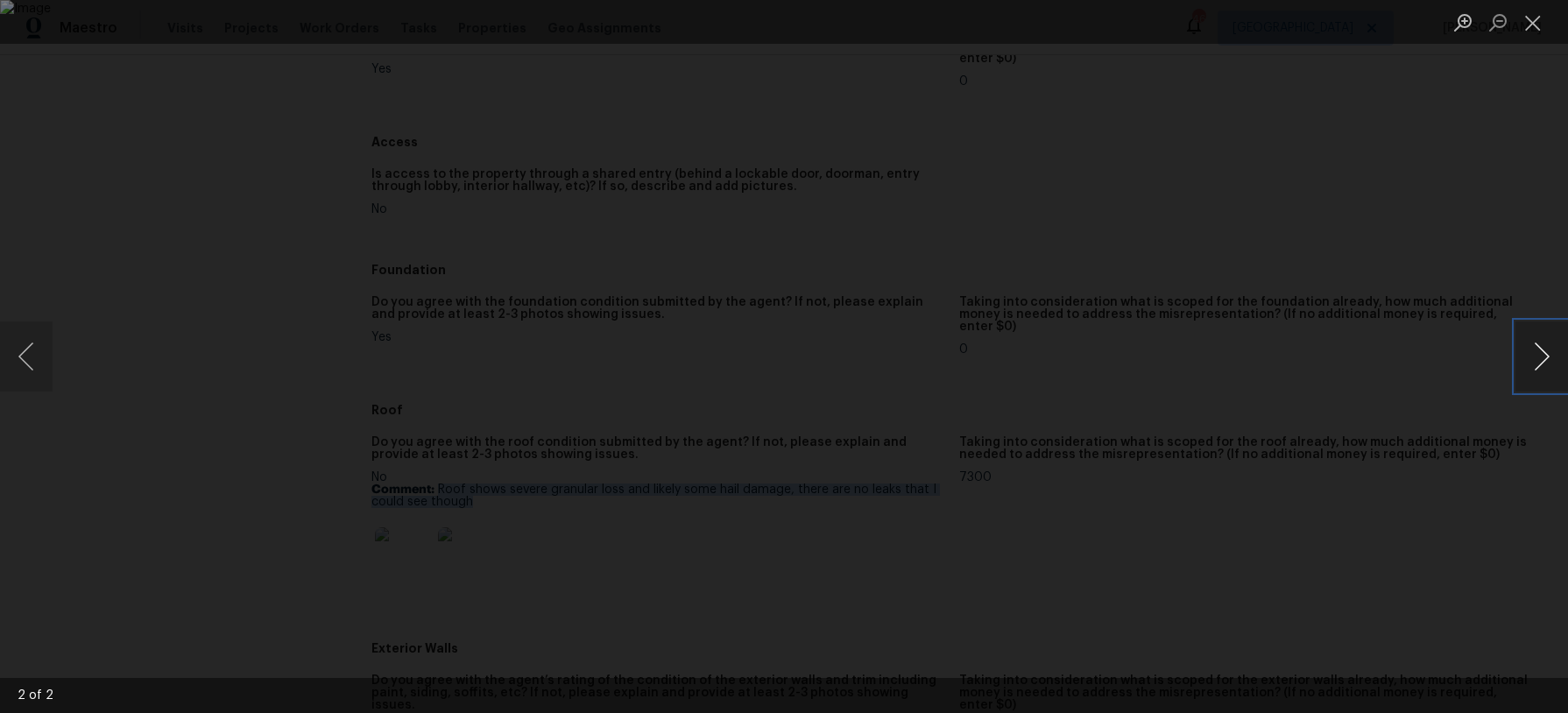
click at [1540, 351] on button "Next image" at bounding box center [1541, 356] width 52 height 71
click at [1529, 27] on button "Close lightbox" at bounding box center [1533, 22] width 35 height 31
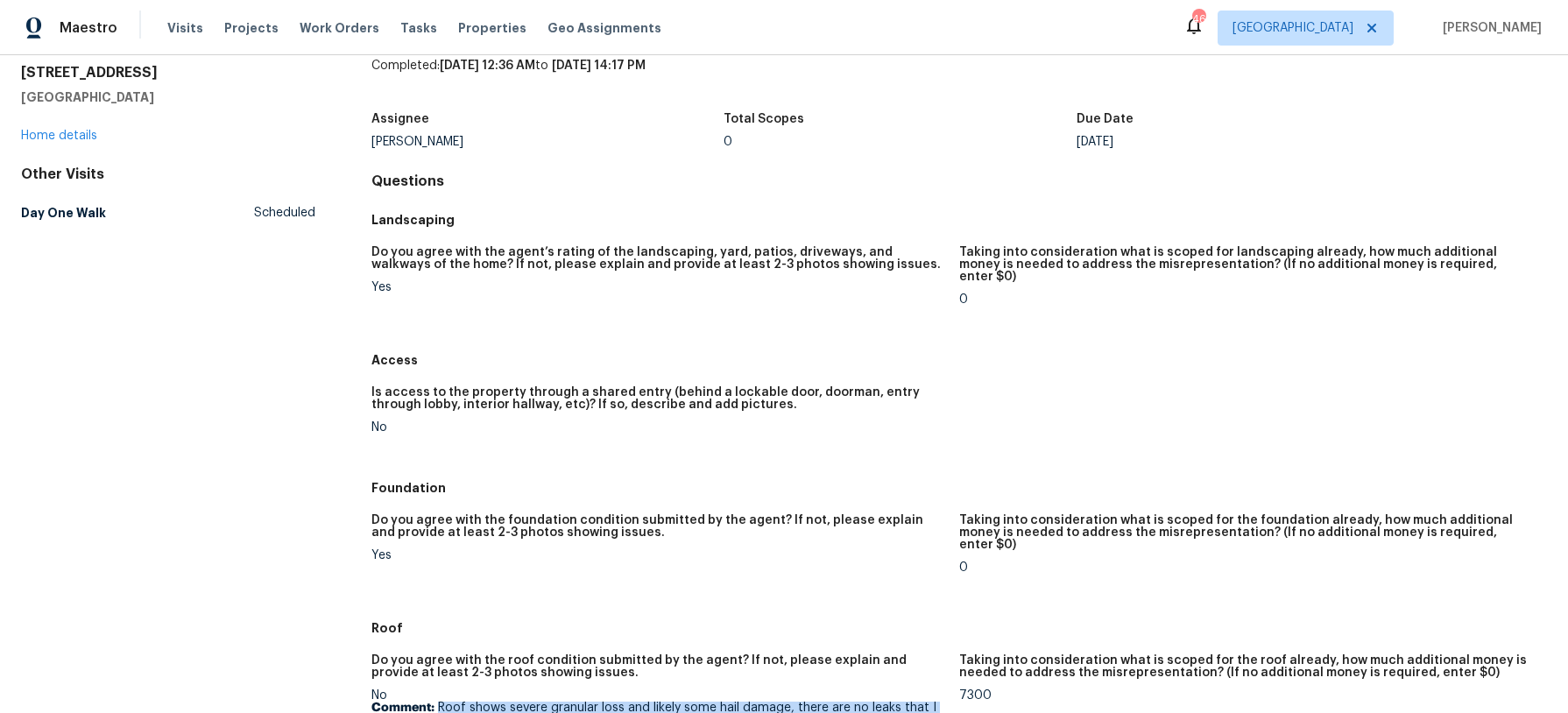
scroll to position [0, 0]
